Goal: Task Accomplishment & Management: Manage account settings

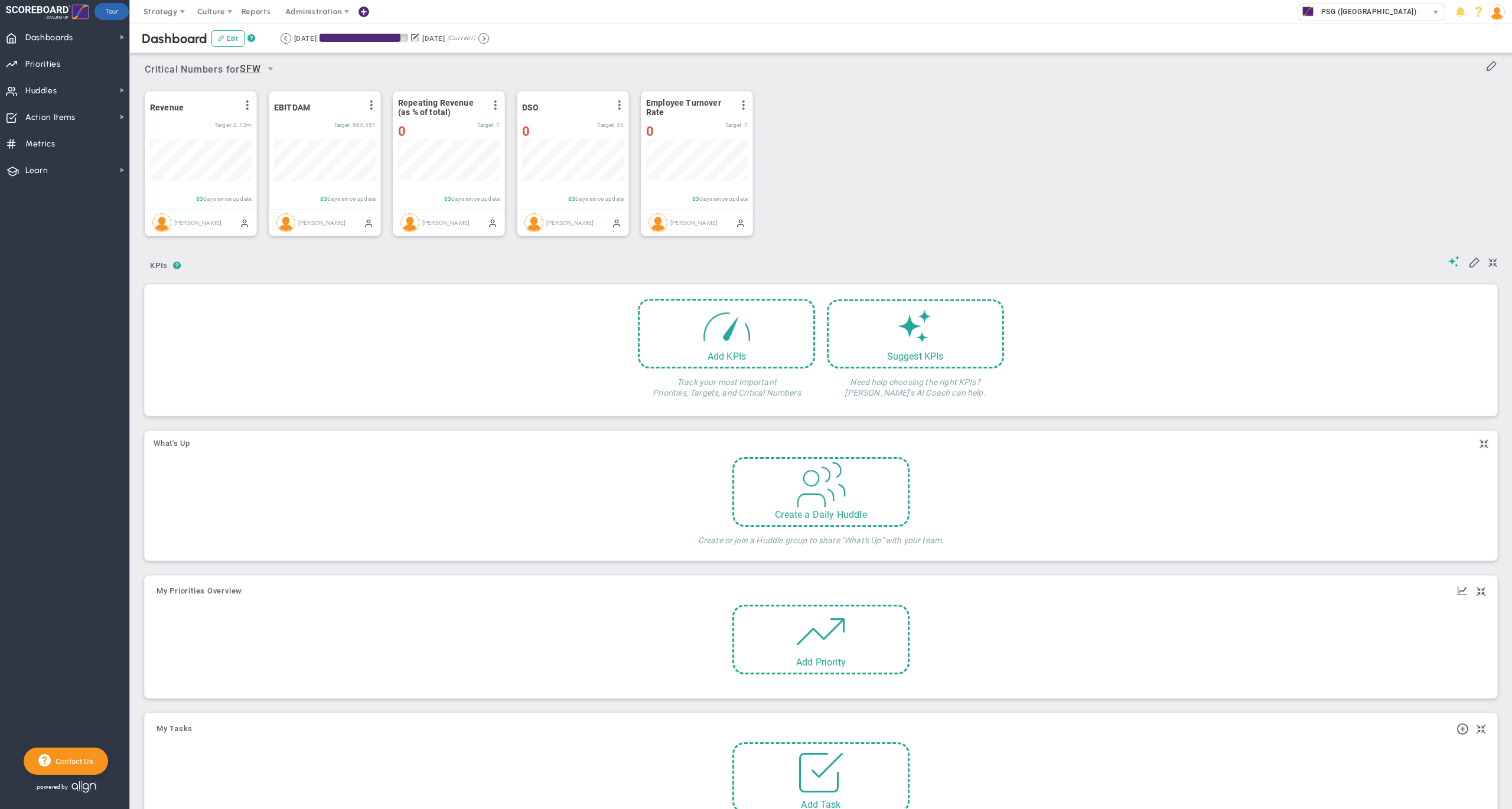
click at [1405, 162] on div "Revenue View Historical Graph Edit Make "No Change" Update Add Past Update 0" at bounding box center [816, 163] width 1367 height 166
click at [1060, 147] on div "Revenue View Historical Graph Edit Make "No Change" Update Add Past Update 0" at bounding box center [816, 163] width 1367 height 166
click at [1365, 124] on div "Revenue View Historical Graph Edit Make "No Change" Update Add Past Update 0" at bounding box center [816, 163] width 1367 height 166
click at [1495, 8] on img at bounding box center [1497, 12] width 16 height 16
click at [1474, 127] on span "Sign Out" at bounding box center [1461, 130] width 96 height 24
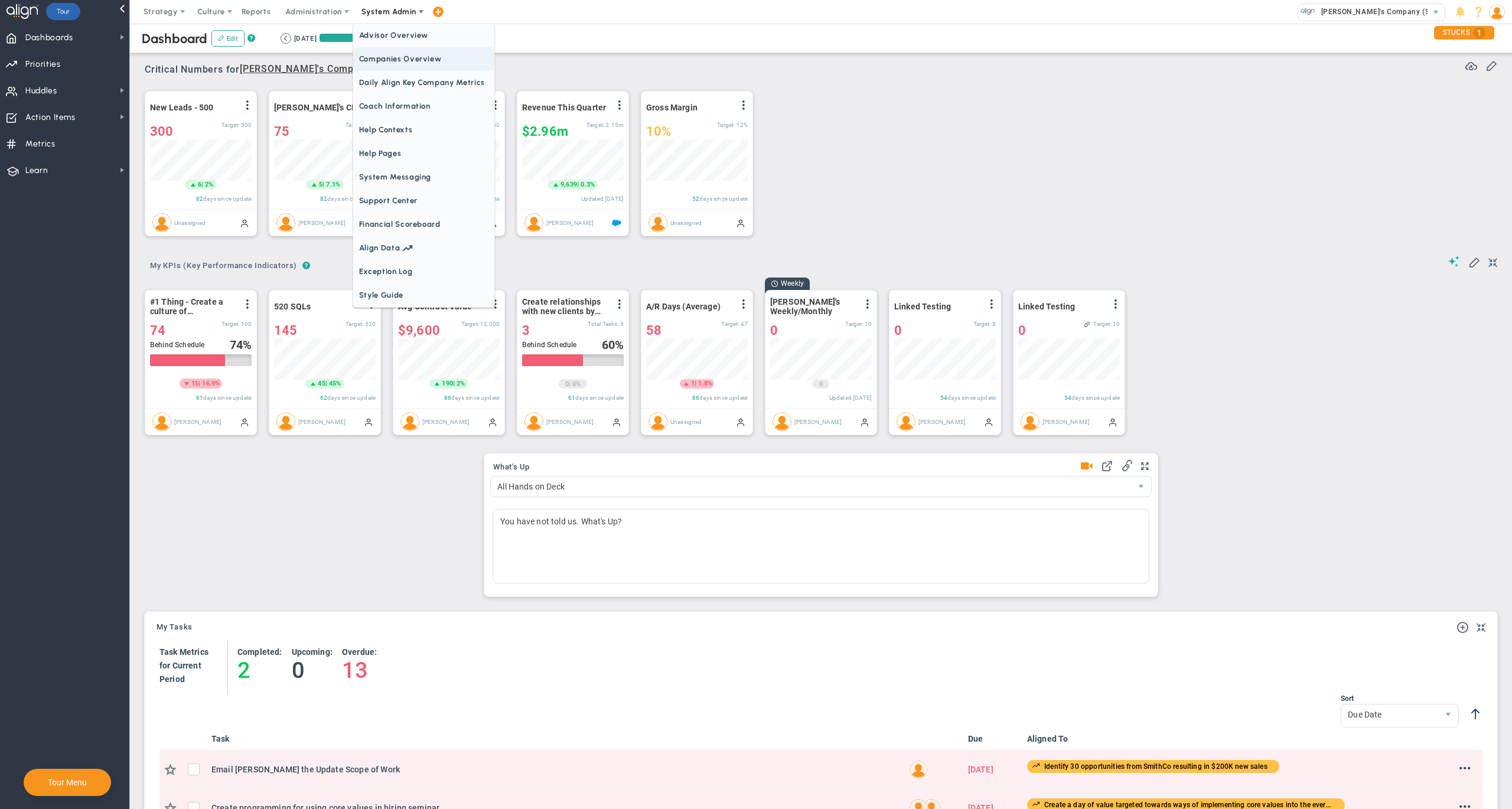
click at [395, 60] on span "Companies Overview" at bounding box center [424, 59] width 141 height 24
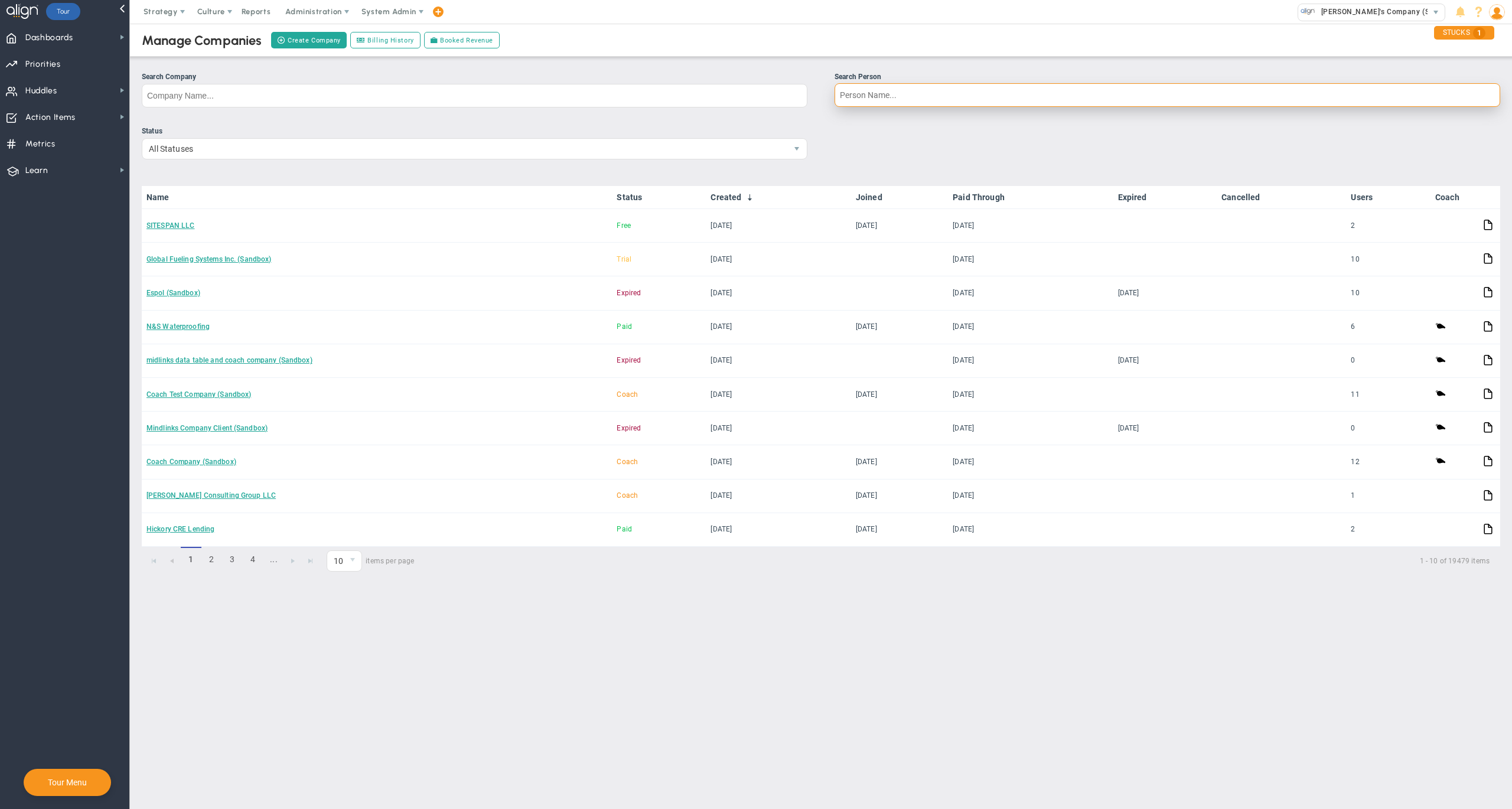
click at [884, 102] on input "Search Person" at bounding box center [1167, 95] width 665 height 24
type input "fizza"
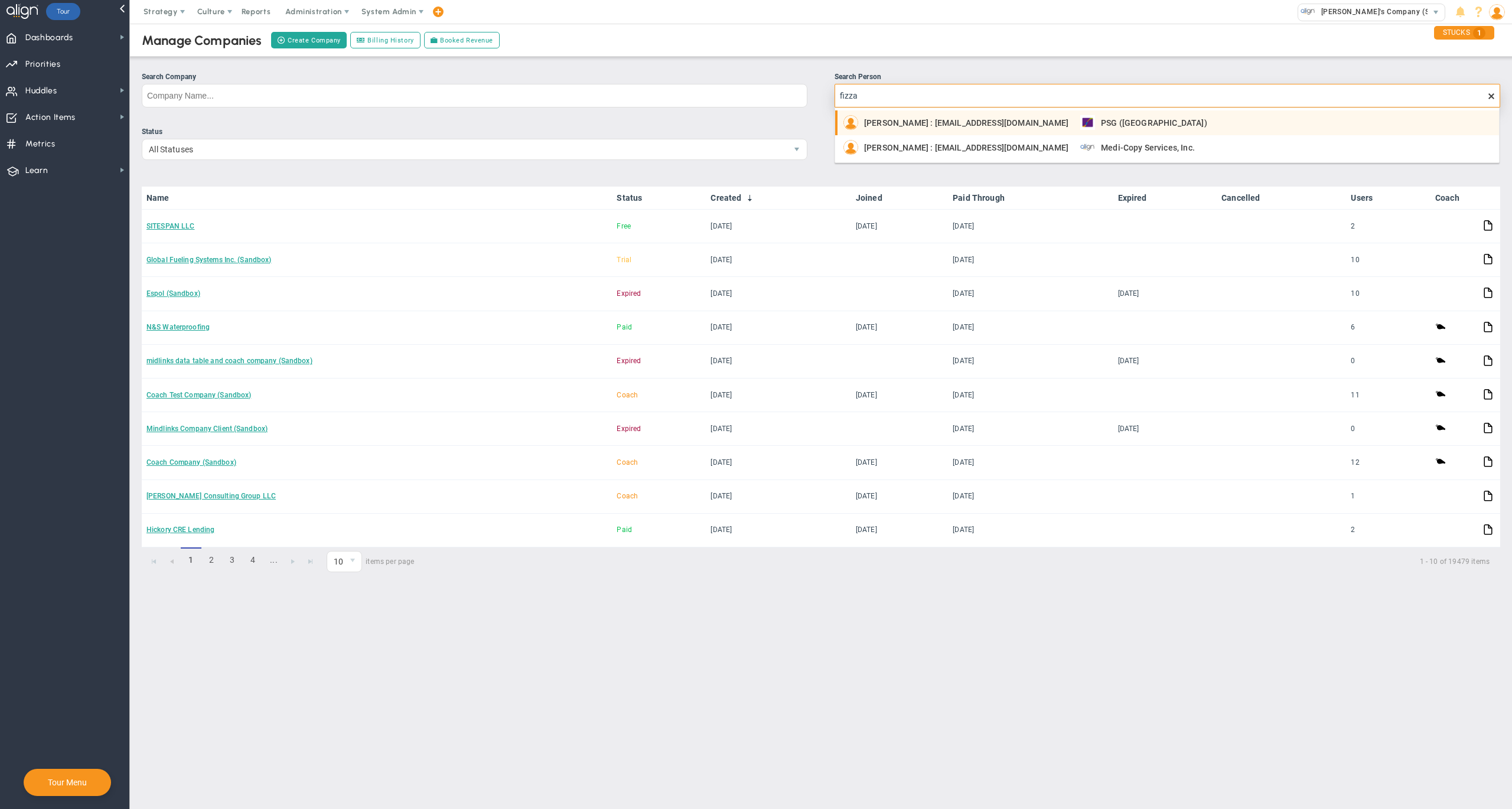
click at [936, 124] on span "[PERSON_NAME] : [EMAIL_ADDRESS][DOMAIN_NAME]" at bounding box center [966, 122] width 204 height 8
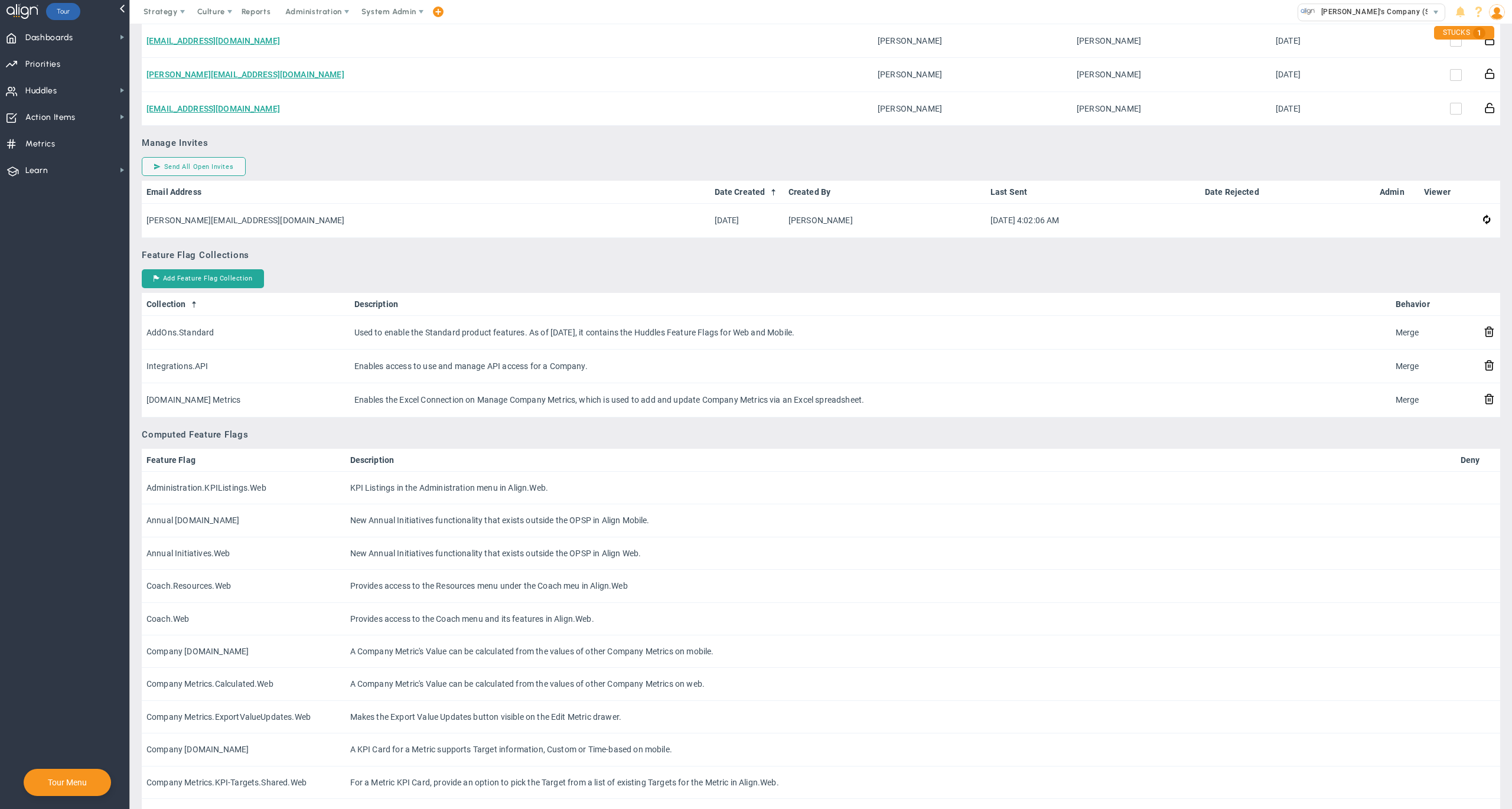
scroll to position [1126, 0]
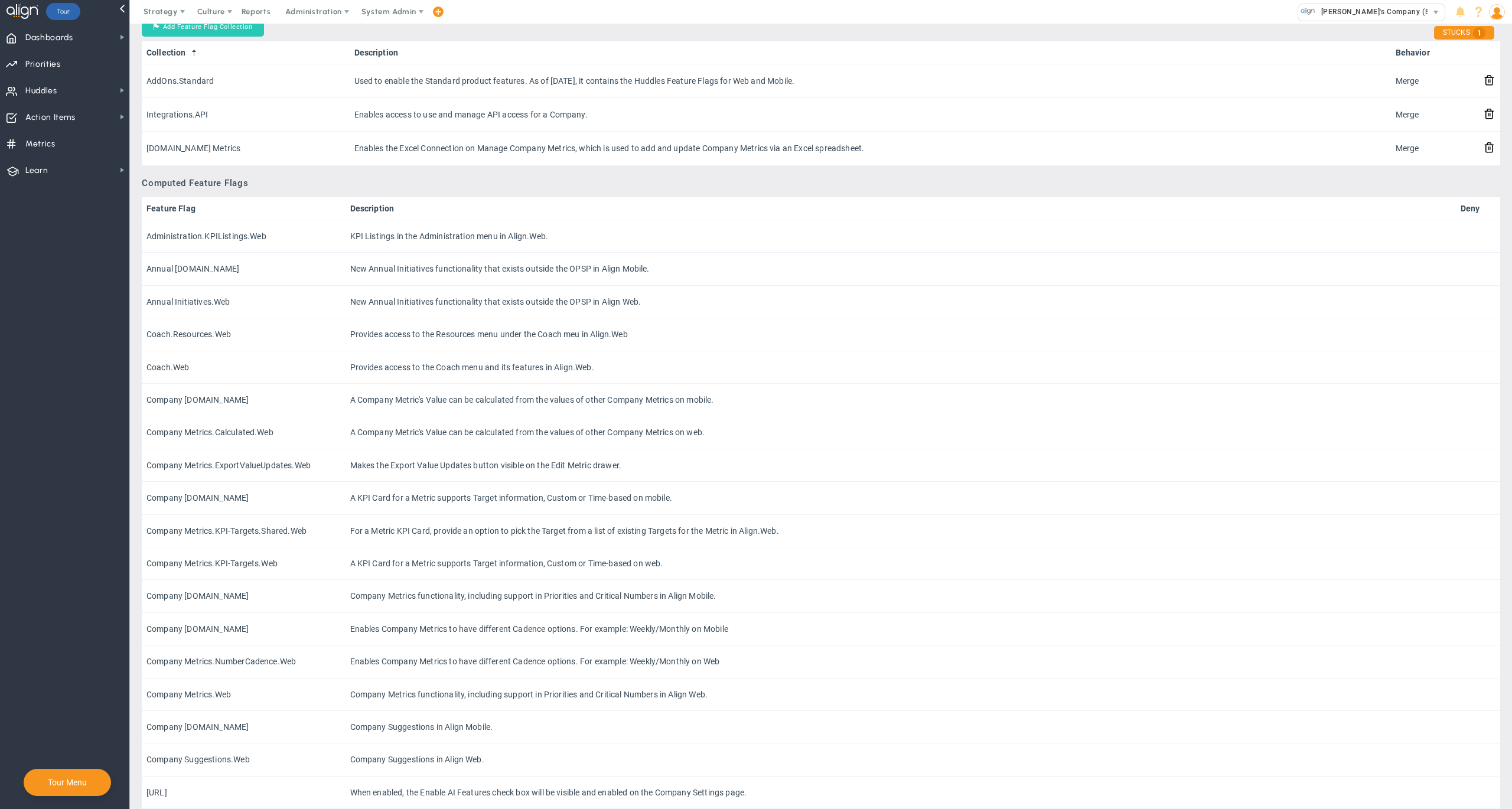
click at [223, 27] on button "Add Feature Flag Collection" at bounding box center [202, 28] width 122 height 19
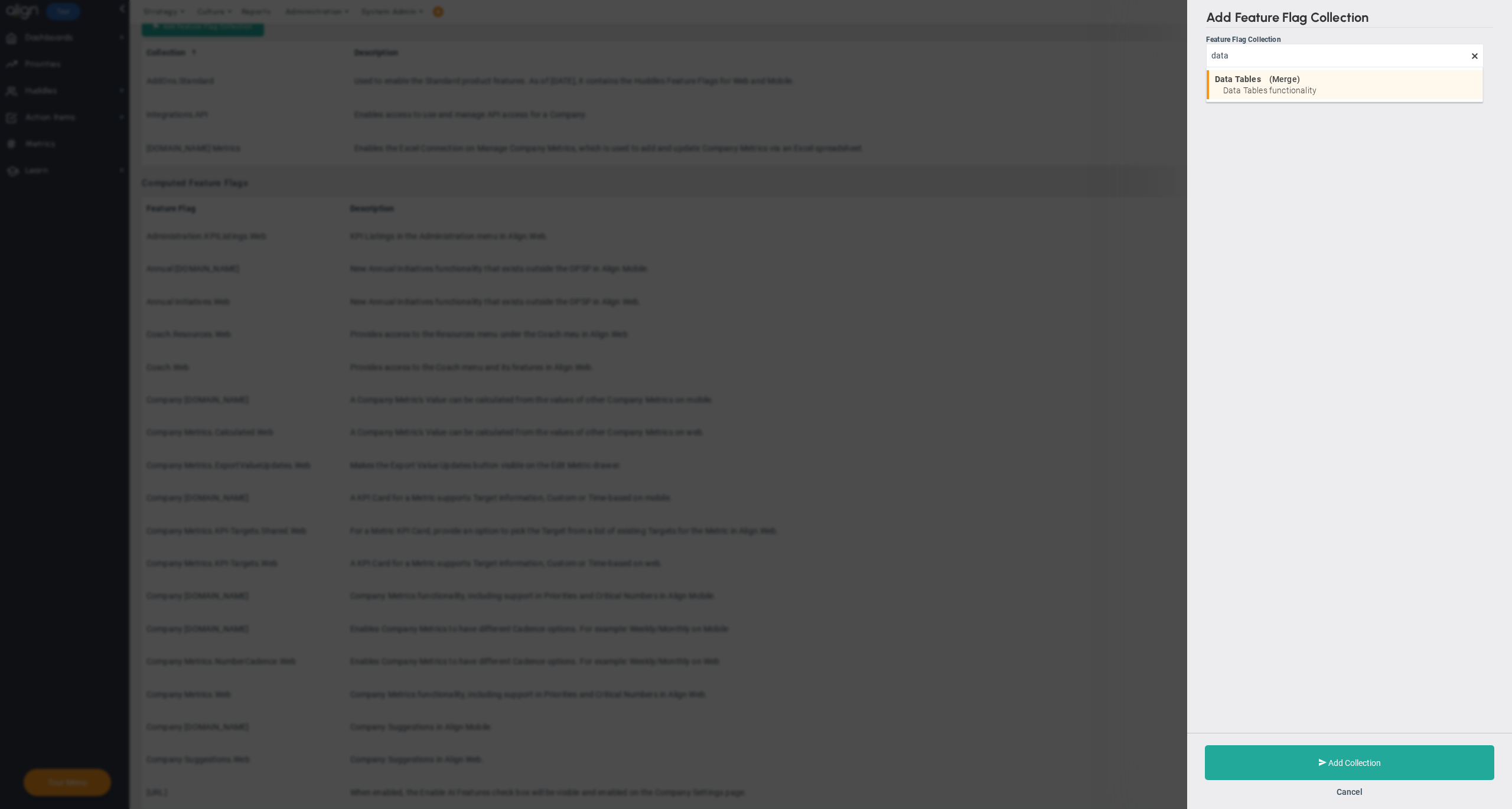
click at [1278, 83] on span "Merge" at bounding box center [1284, 79] width 25 height 8
type input "Data Tables"
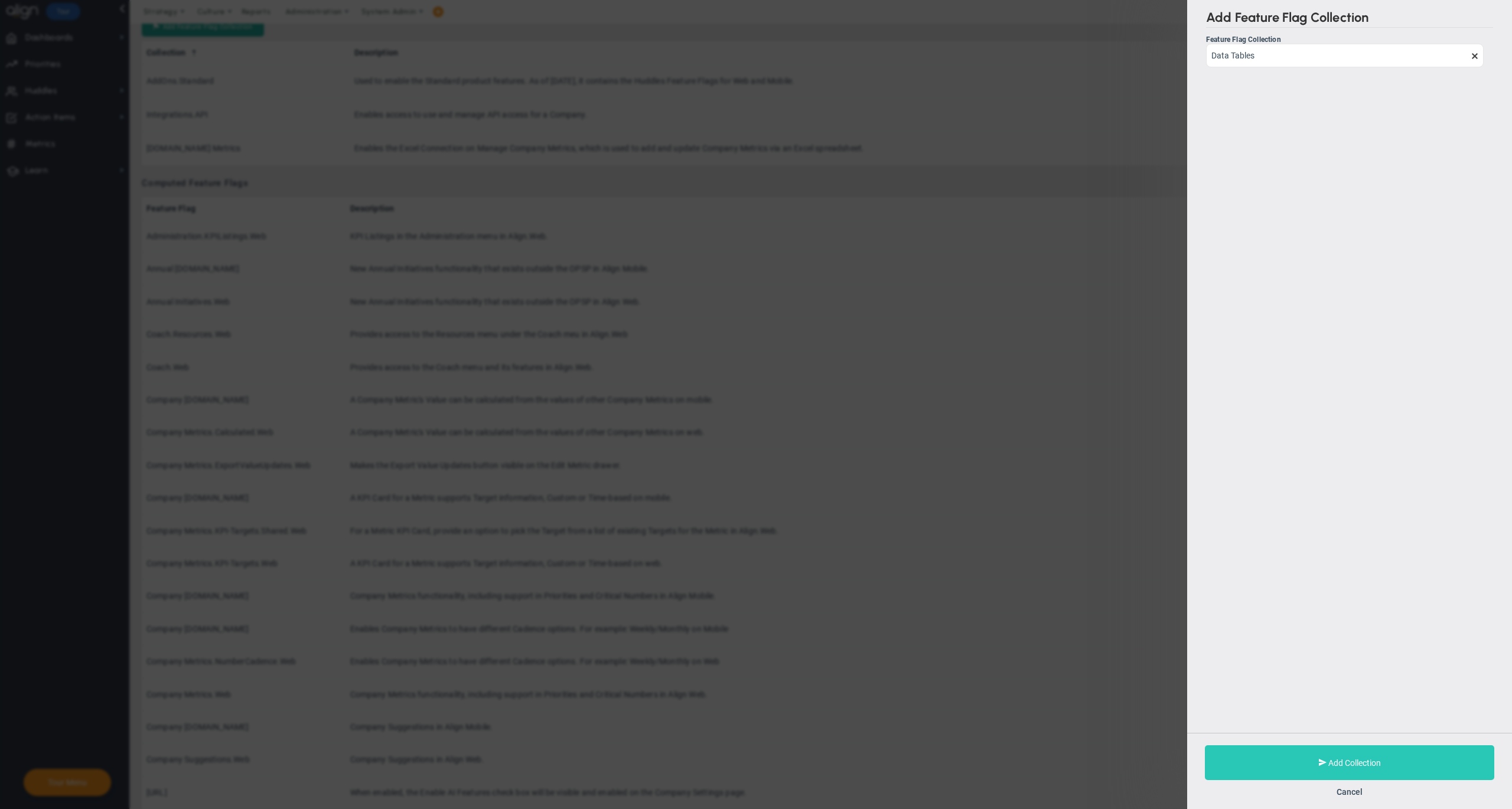
click at [1290, 769] on button "Add Collection" at bounding box center [1349, 763] width 289 height 35
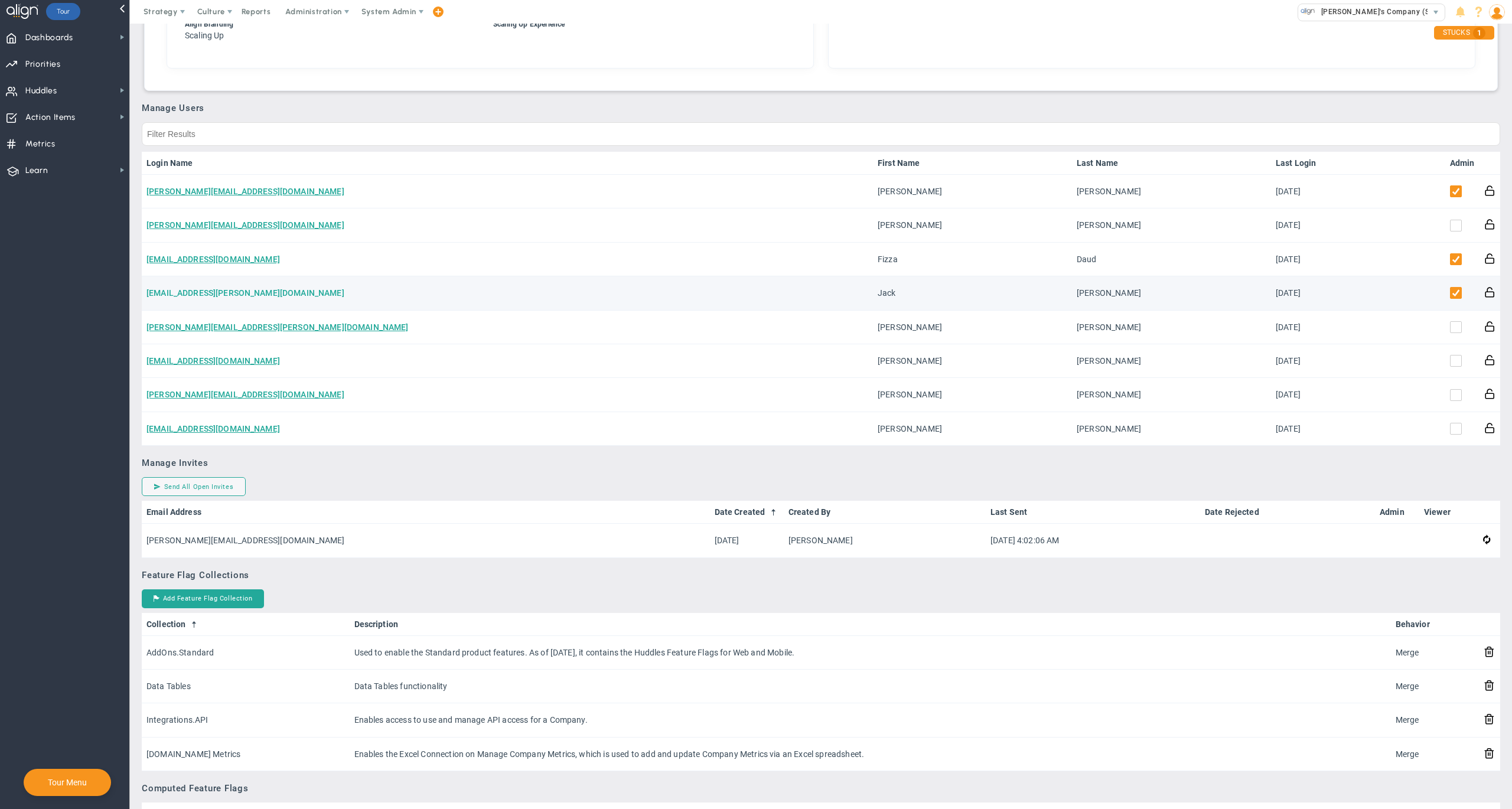
click at [292, 288] on link "[EMAIL_ADDRESS][PERSON_NAME][DOMAIN_NAME]" at bounding box center [245, 292] width 198 height 10
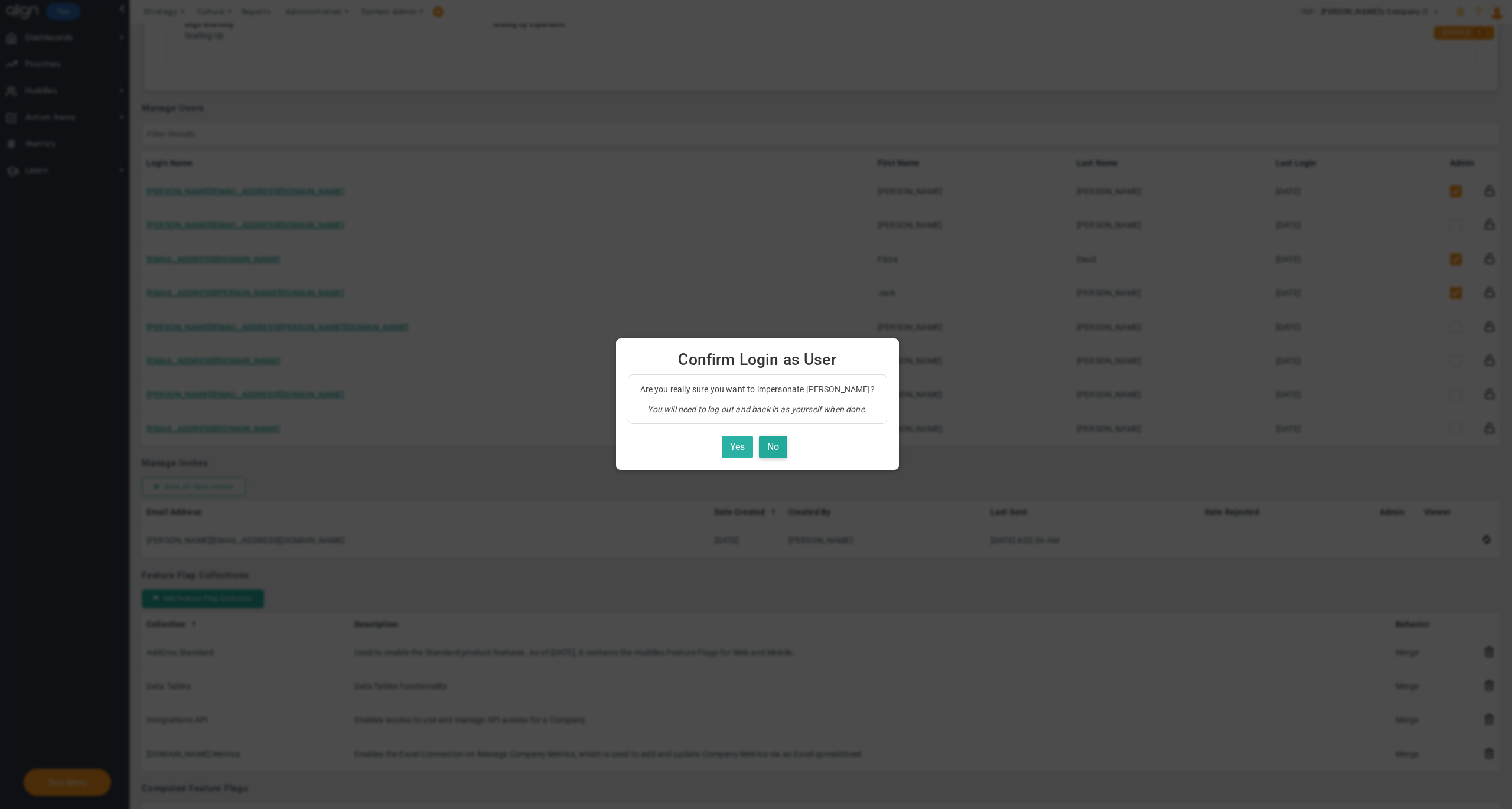
click at [738, 451] on button "Yes" at bounding box center [737, 447] width 31 height 23
